Goal: Navigation & Orientation: Find specific page/section

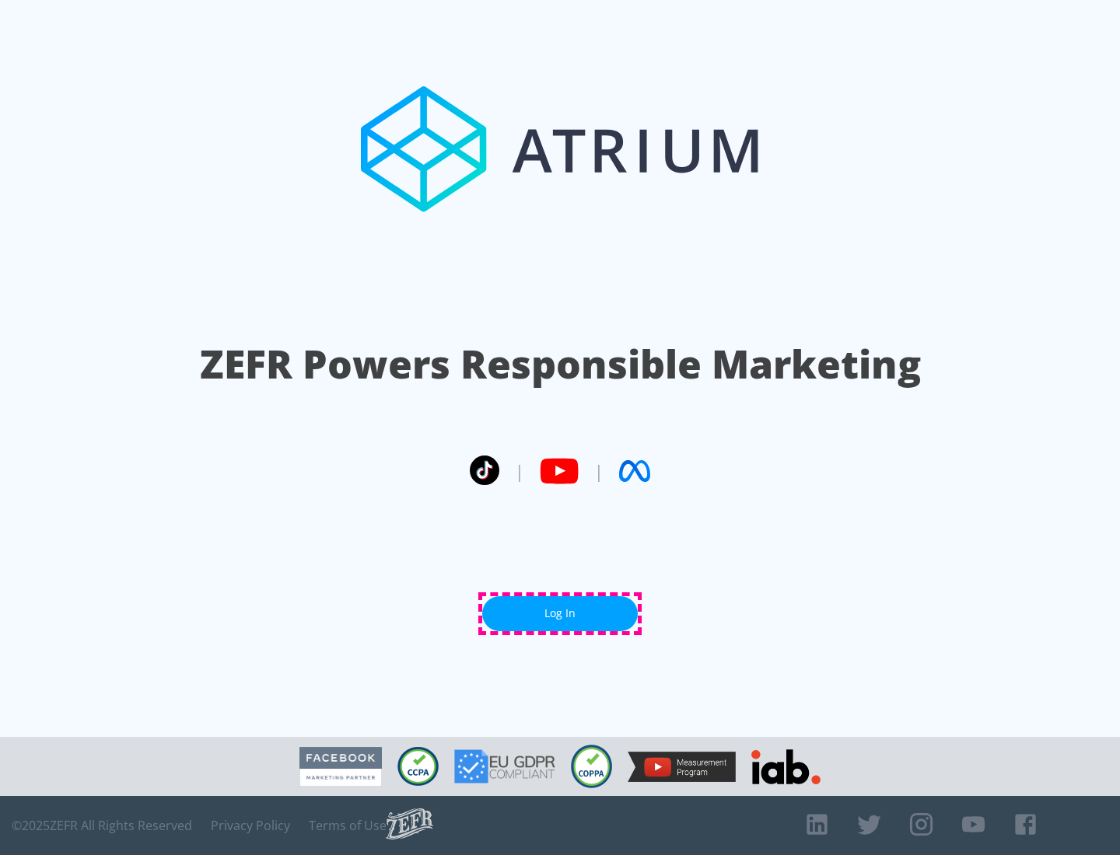
click at [560, 614] on link "Log In" at bounding box center [560, 613] width 156 height 35
